Goal: Transaction & Acquisition: Download file/media

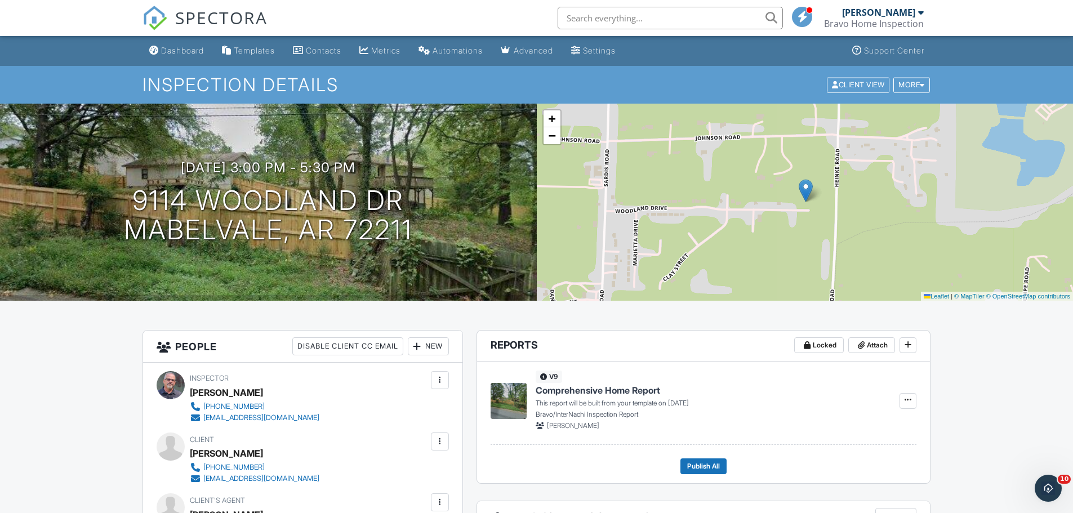
click at [922, 13] on div at bounding box center [921, 12] width 6 height 9
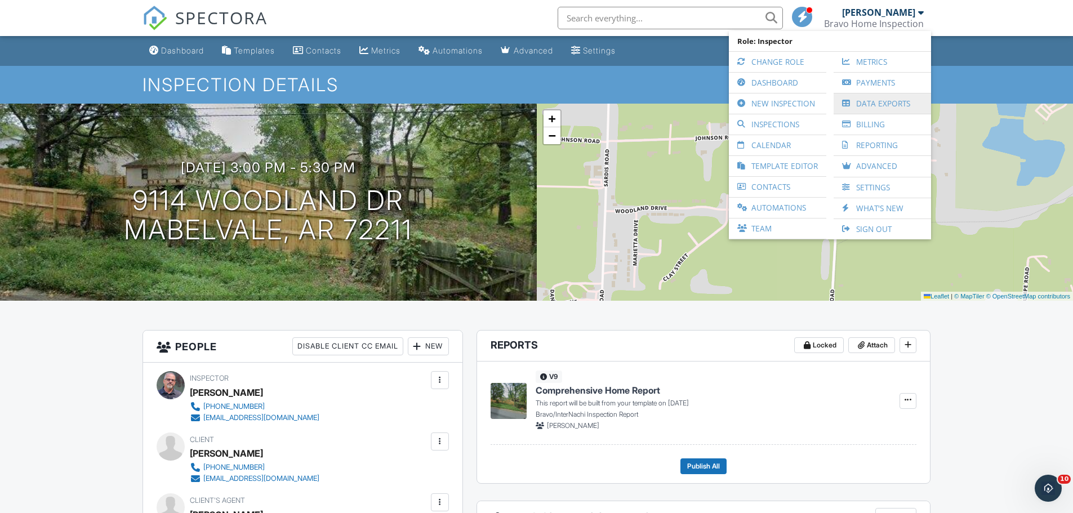
click at [870, 103] on link "Data Exports" at bounding box center [883, 104] width 86 height 20
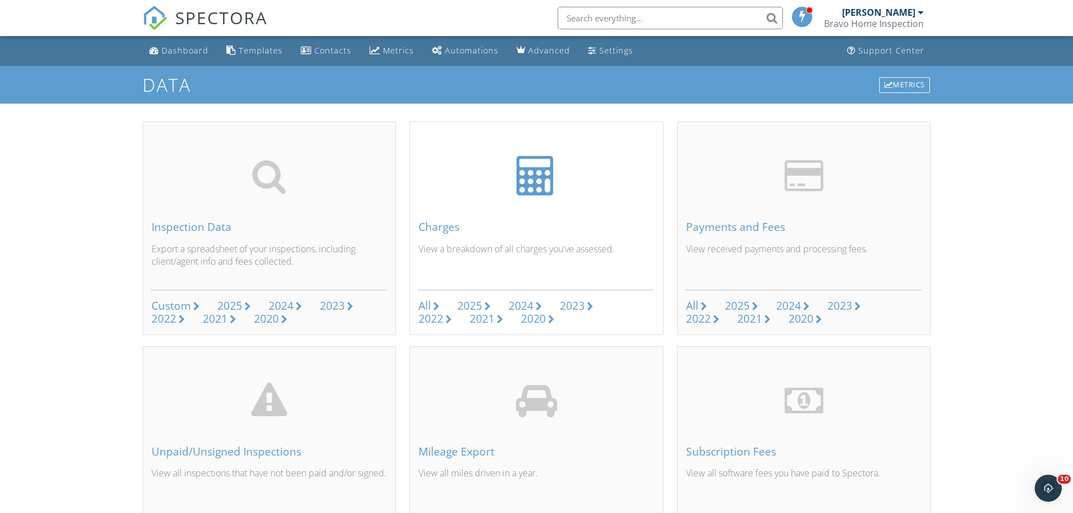
click at [467, 304] on div "2025" at bounding box center [470, 305] width 25 height 15
click at [228, 305] on div "2025" at bounding box center [229, 305] width 25 height 15
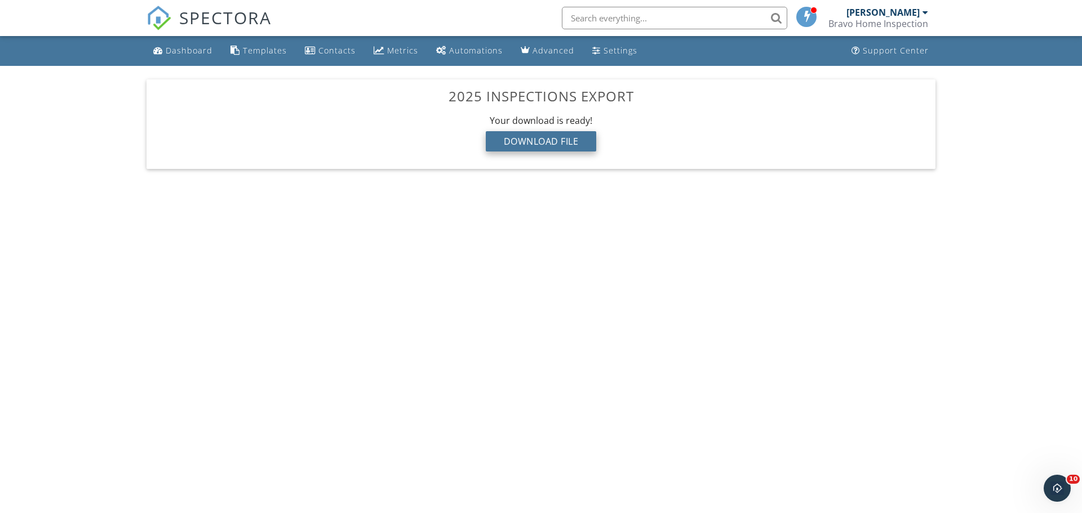
click at [525, 139] on div "Download File" at bounding box center [541, 141] width 111 height 20
